Goal: Complete application form

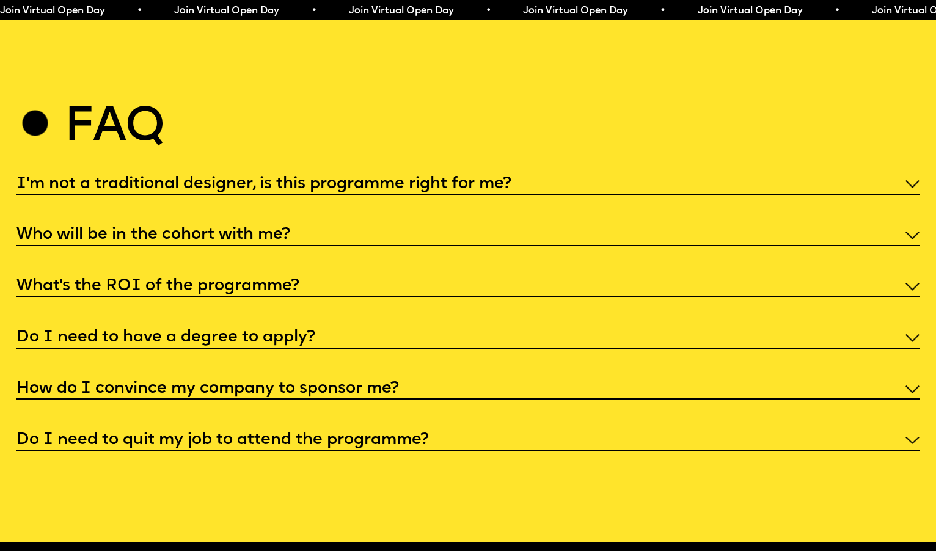
scroll to position [4799, 0]
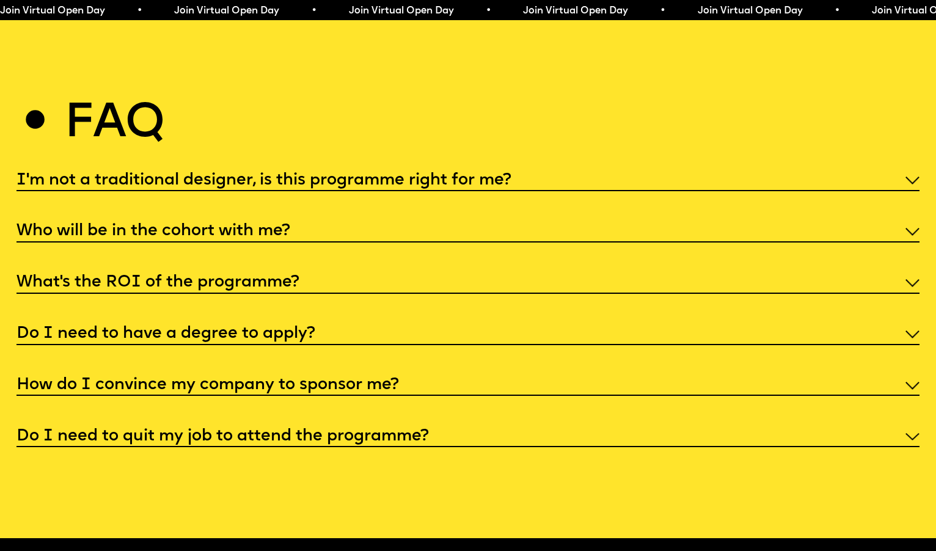
click at [913, 177] on img at bounding box center [912, 181] width 14 height 8
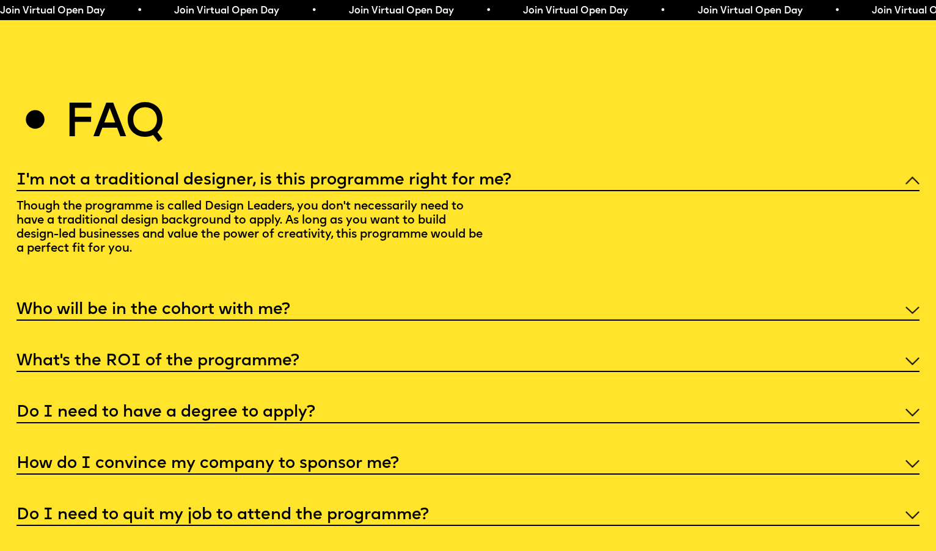
click at [913, 177] on img at bounding box center [912, 181] width 14 height 8
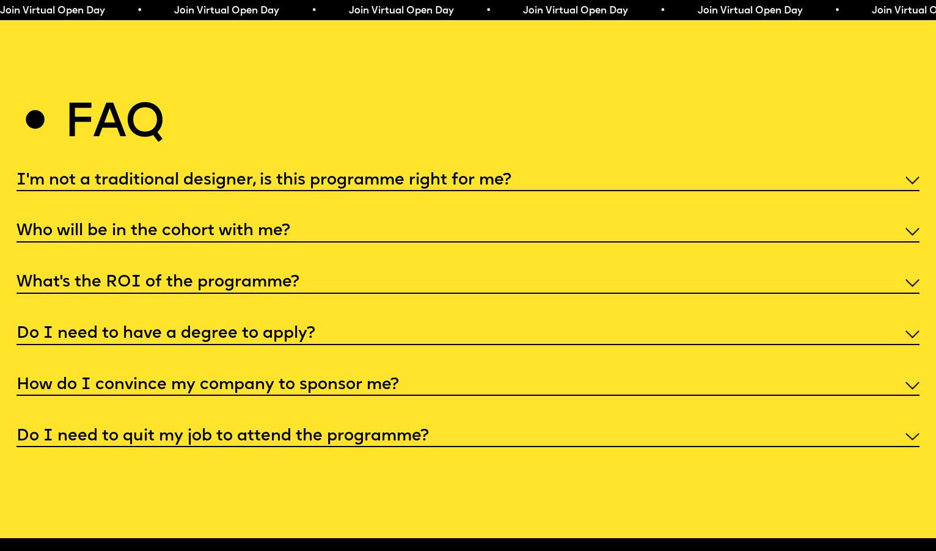
click at [903, 222] on div "Who will be in the cohort with me?" at bounding box center [467, 230] width 903 height 23
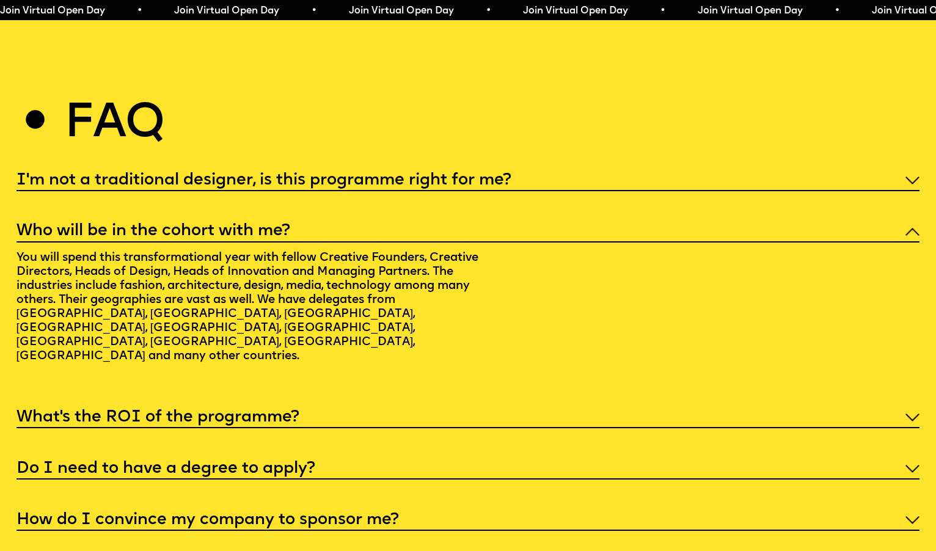
click at [903, 222] on div "Who will be in the cohort with me?" at bounding box center [467, 230] width 903 height 23
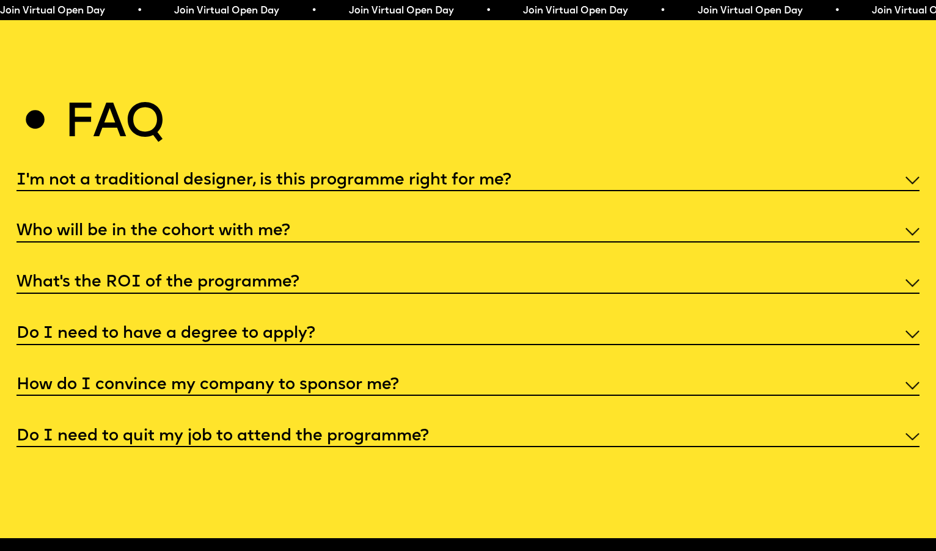
click at [886, 272] on div "What’s the ROI of the programme?" at bounding box center [467, 282] width 903 height 23
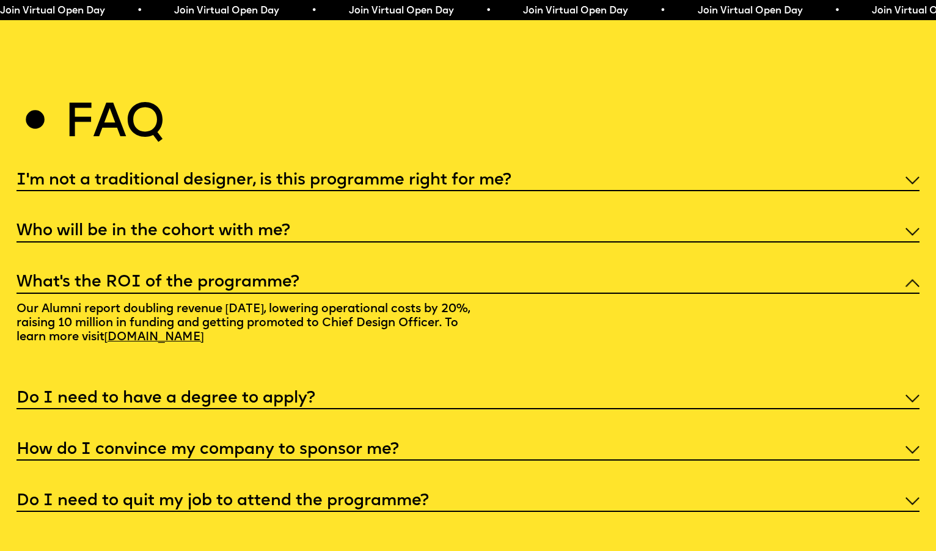
click at [886, 272] on div "What’s the ROI of the programme?" at bounding box center [467, 282] width 903 height 23
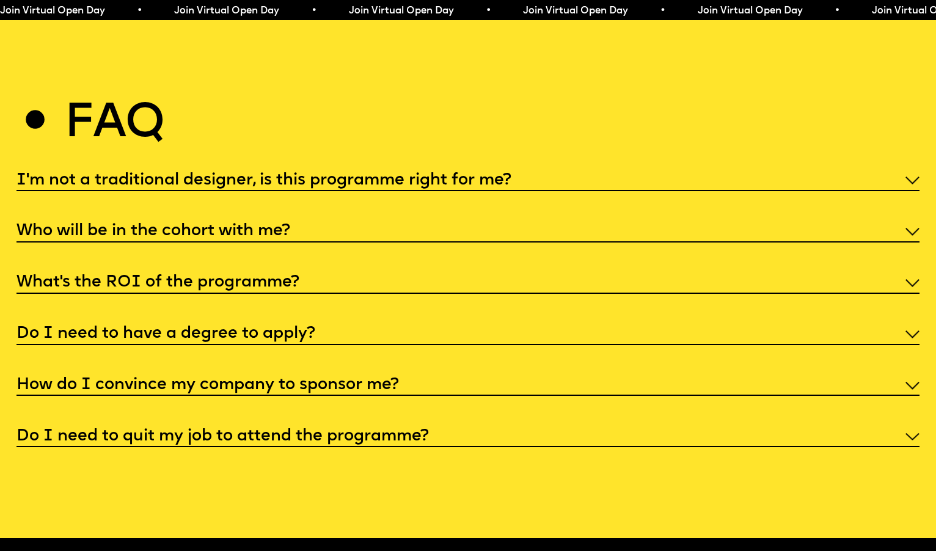
click at [799, 322] on div "Do I need to have a degree to apply?" at bounding box center [467, 333] width 903 height 23
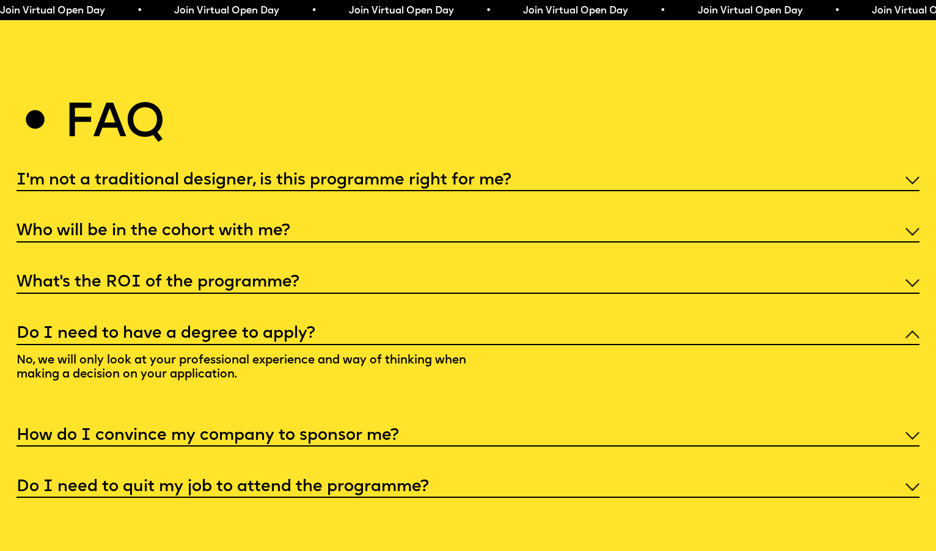
click at [799, 322] on div "Do I need to have a degree to apply?" at bounding box center [467, 333] width 903 height 23
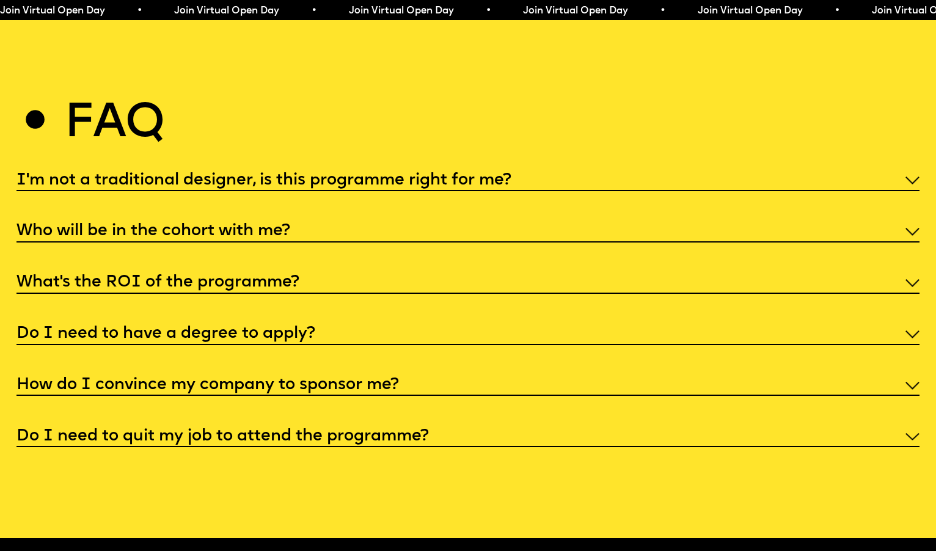
click at [781, 373] on div "How do I convince my company to sponsor me?" at bounding box center [467, 384] width 903 height 23
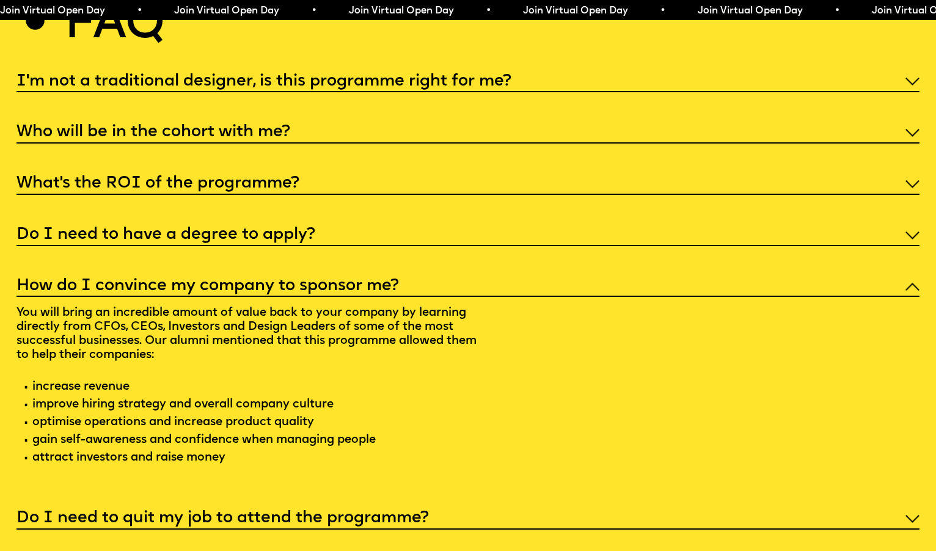
scroll to position [4899, 0]
click at [775, 274] on div "How do I convince my company to sponsor me?" at bounding box center [467, 285] width 903 height 23
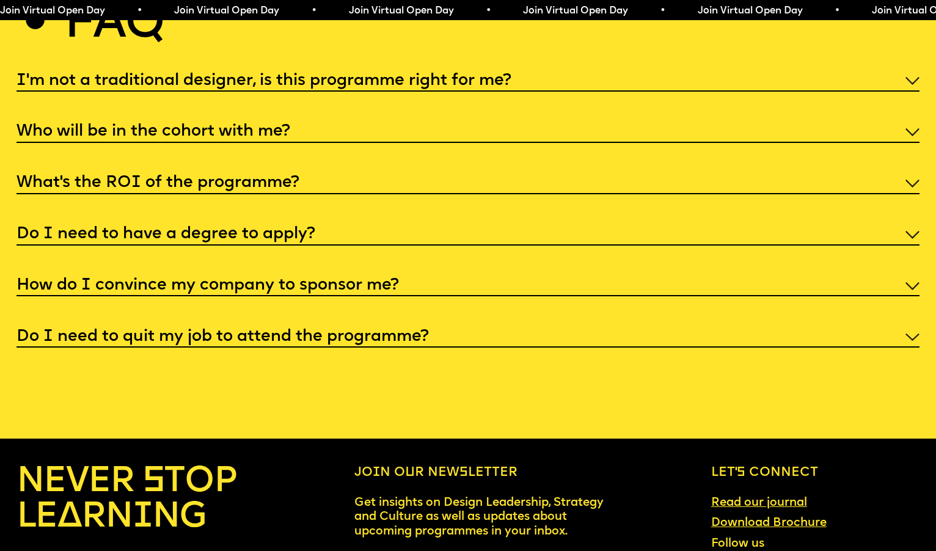
click at [759, 327] on div "Do I need to quit my job to attend the programme?" at bounding box center [467, 335] width 903 height 23
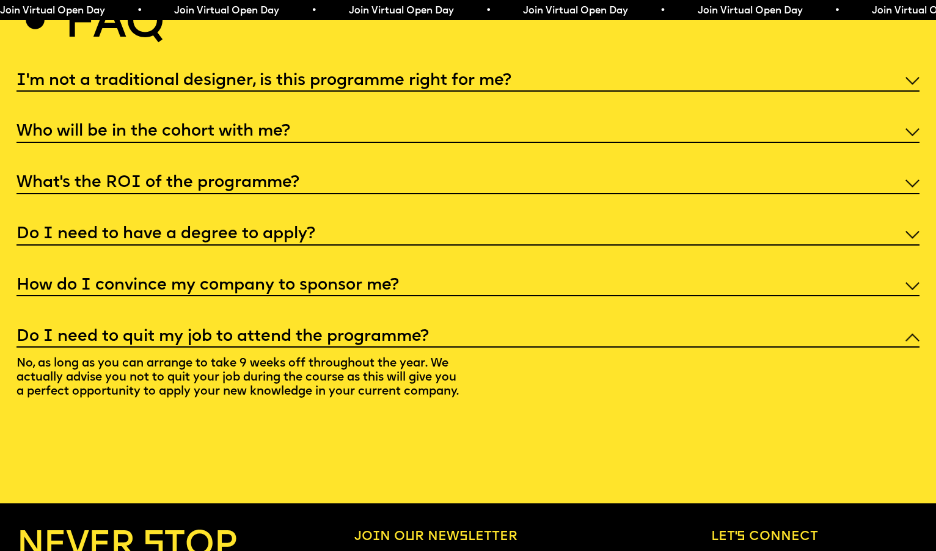
click at [759, 327] on div "Do I need to quit my job to attend the programme?" at bounding box center [467, 335] width 903 height 23
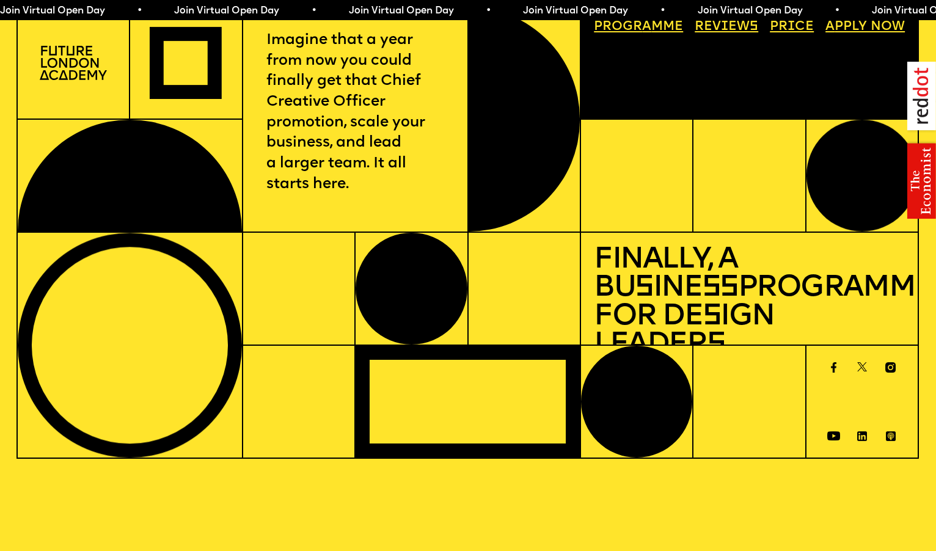
scroll to position [0, 0]
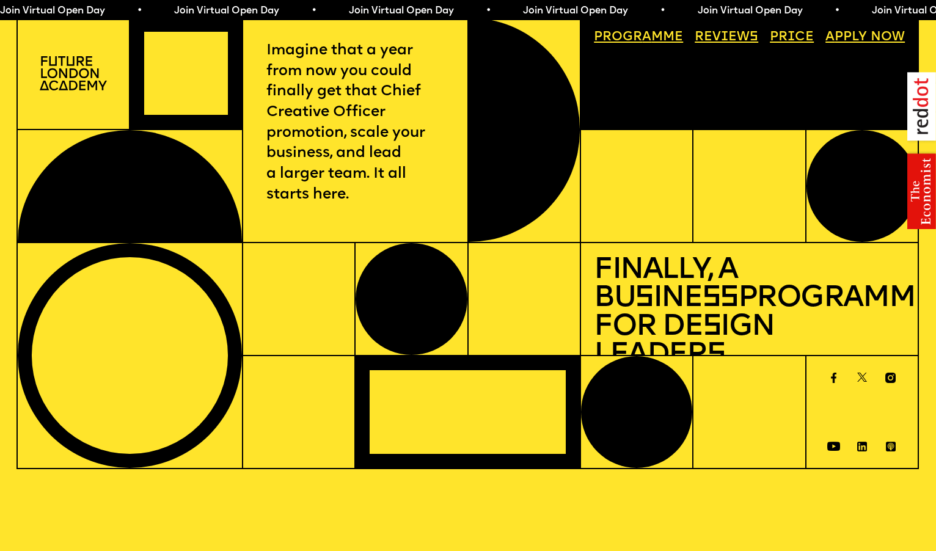
click at [652, 31] on link "Progr a mme" at bounding box center [639, 37] width 102 height 26
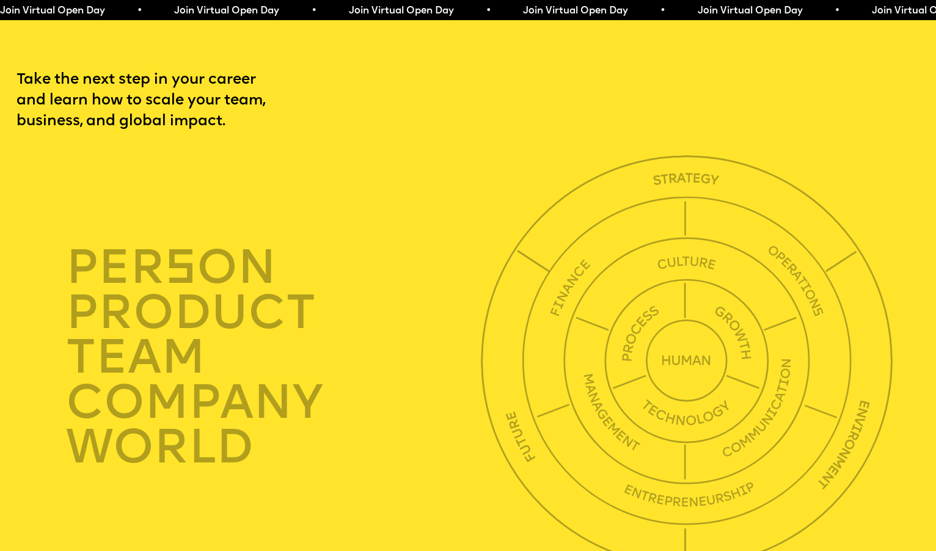
scroll to position [3202, 0]
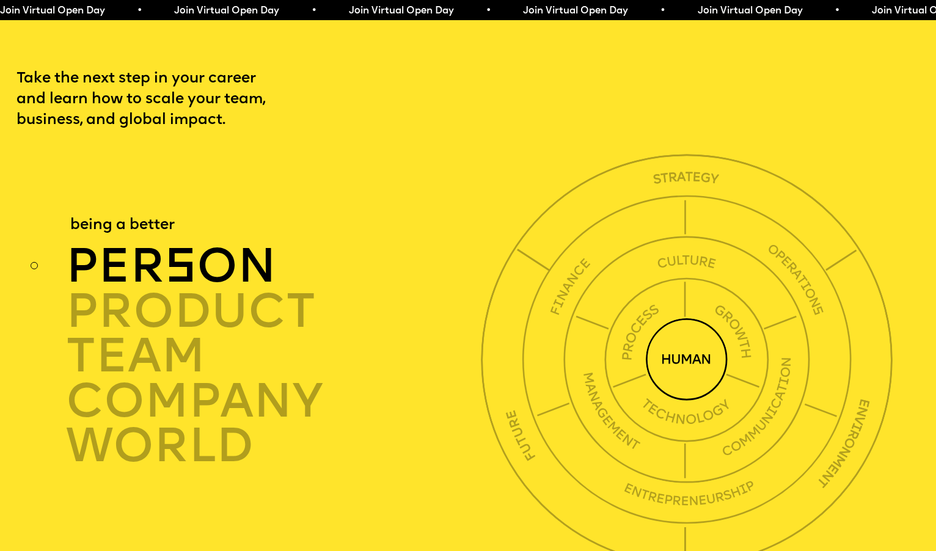
click at [683, 329] on img at bounding box center [687, 359] width 82 height 82
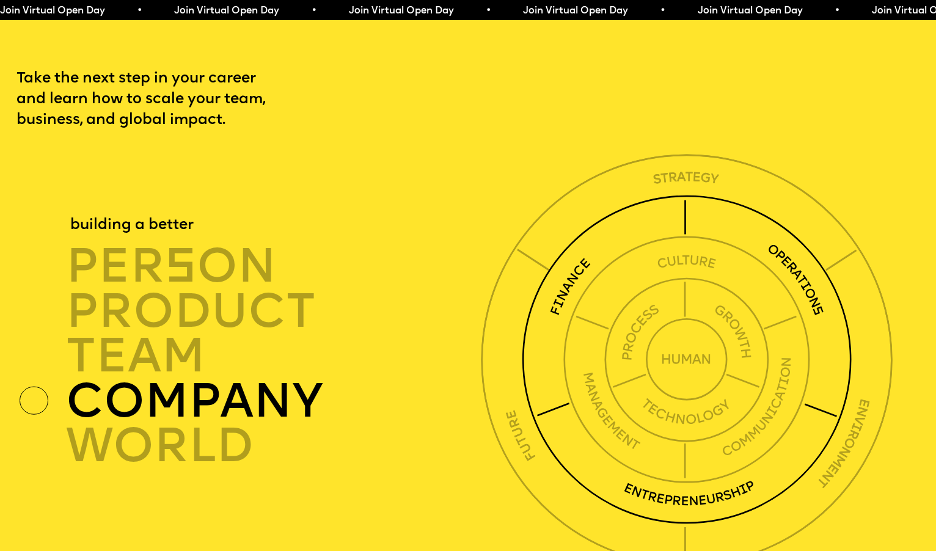
click at [787, 244] on img at bounding box center [686, 359] width 329 height 329
click at [280, 379] on div "company" at bounding box center [276, 401] width 421 height 45
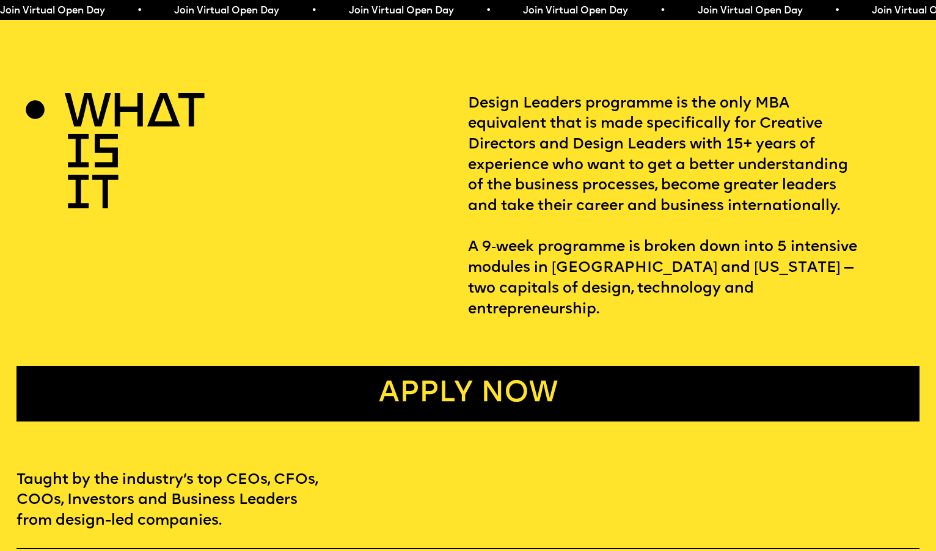
scroll to position [0, 0]
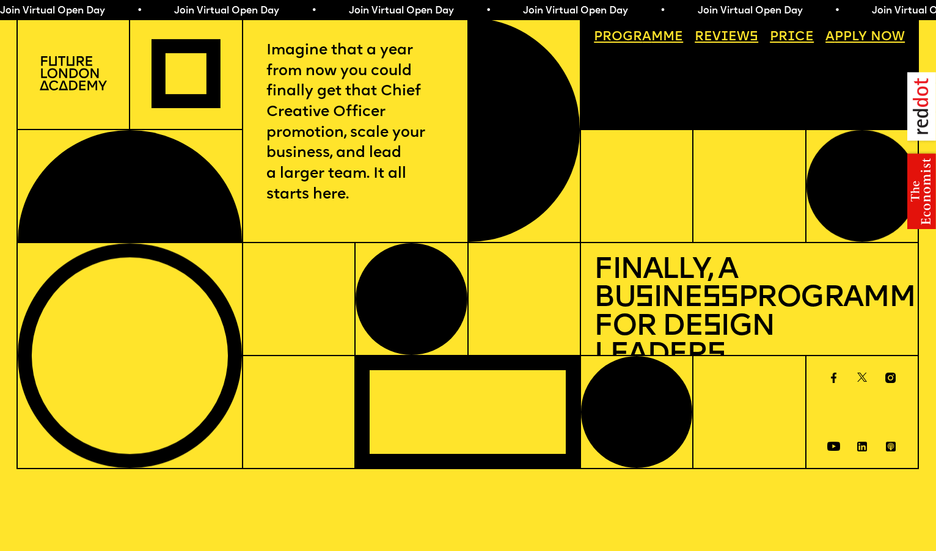
click at [784, 32] on link "Price" at bounding box center [792, 37] width 57 height 26
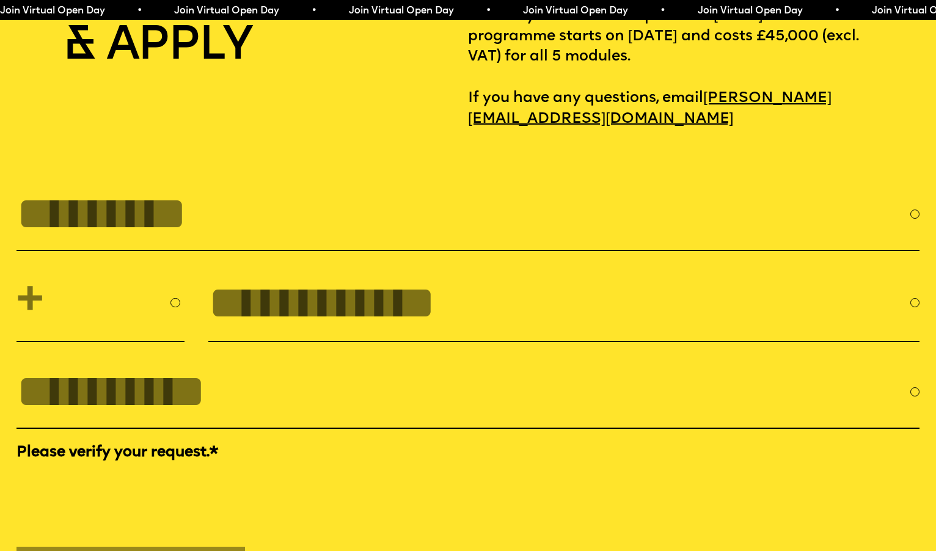
scroll to position [4202, 0]
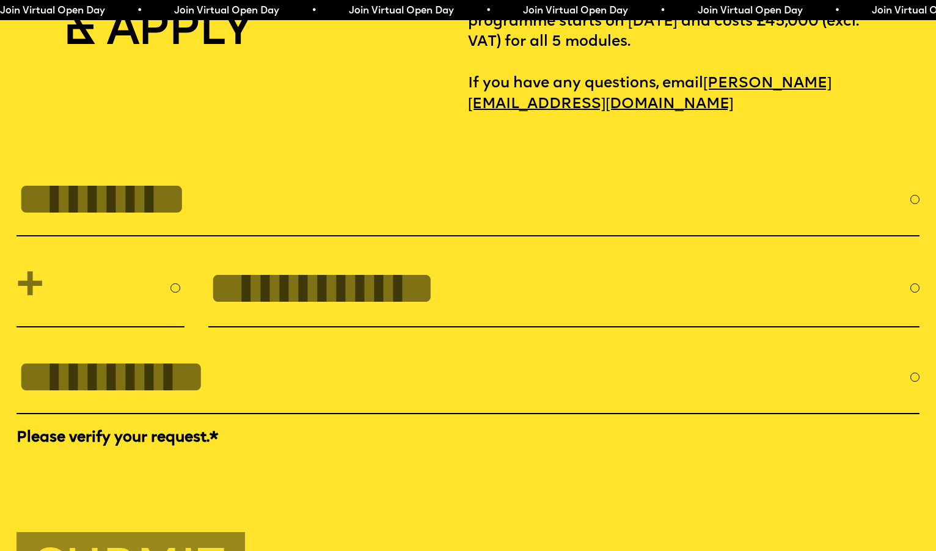
click at [300, 184] on input "FULL NAME" at bounding box center [463, 199] width 894 height 53
type input "**********"
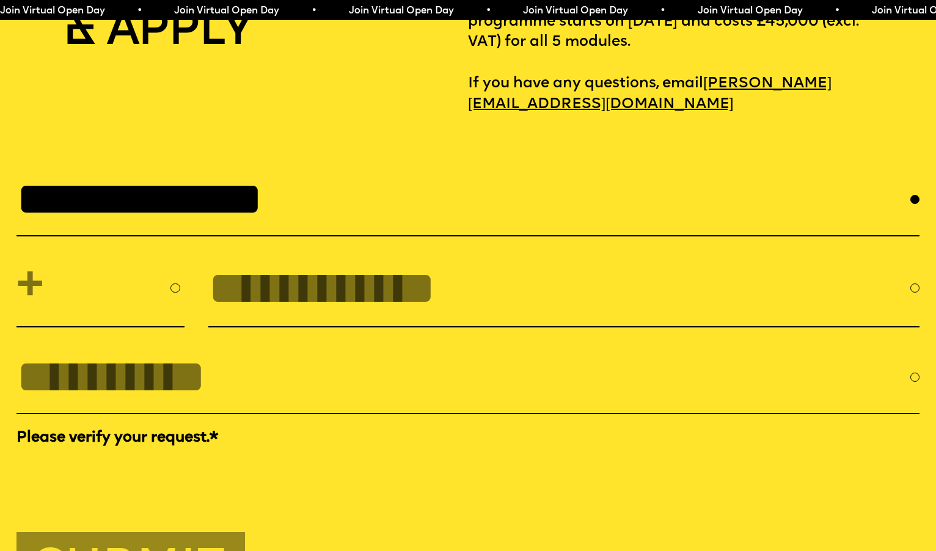
select select "**"
type input "**********"
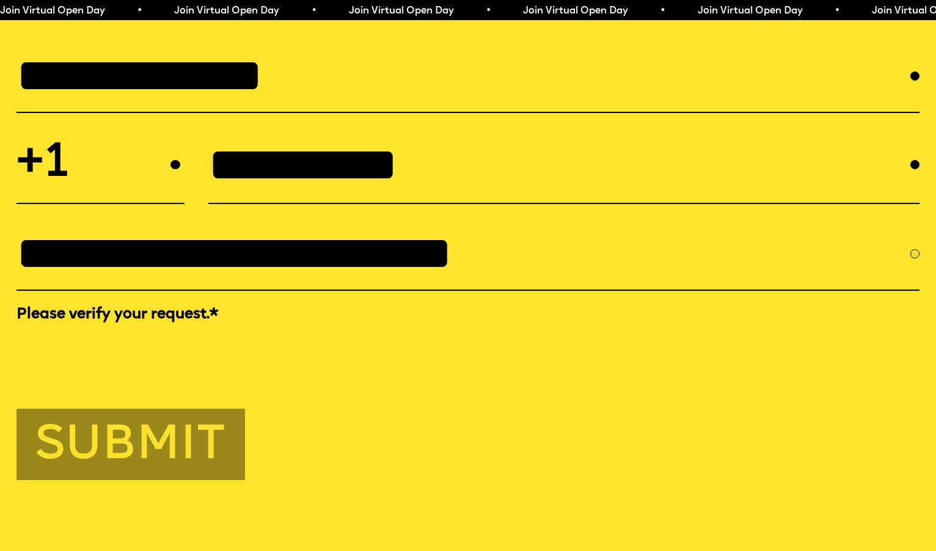
scroll to position [4329, 0]
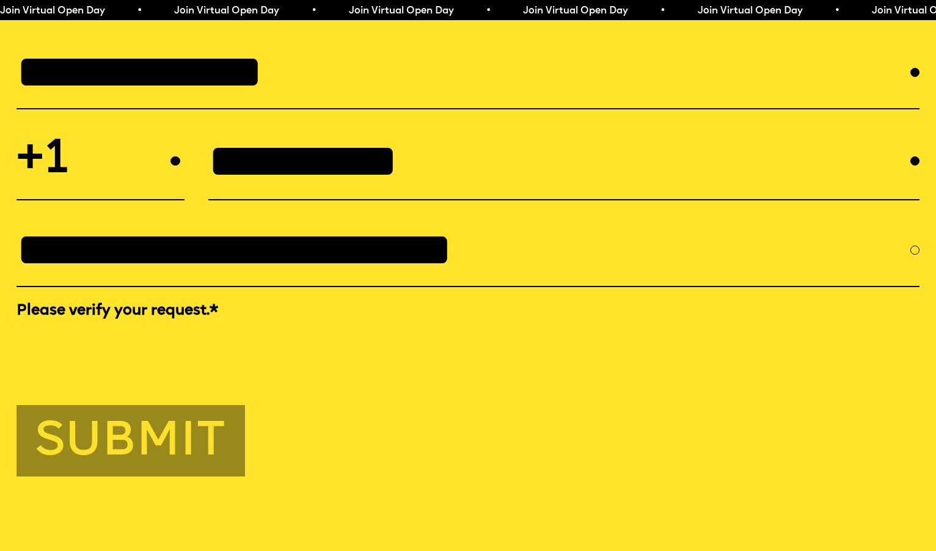
click at [120, 425] on button "Submit" at bounding box center [130, 440] width 228 height 71
